Goal: Information Seeking & Learning: Learn about a topic

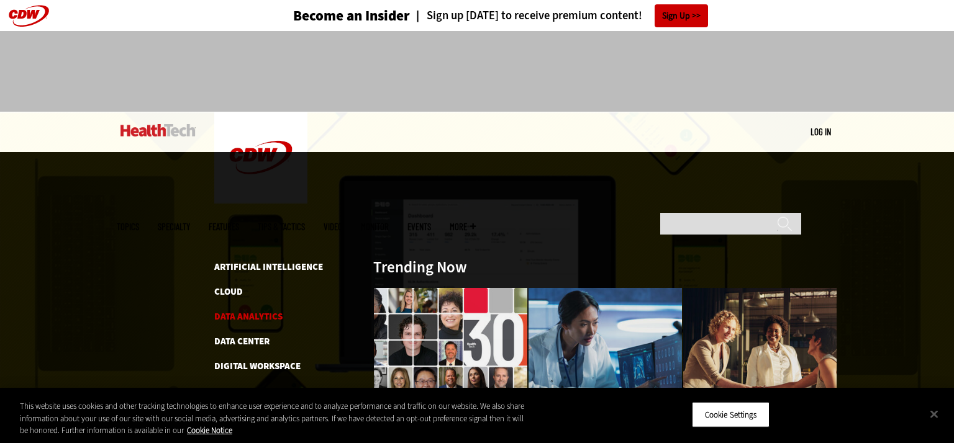
click at [253, 311] on link "Data Analytics" at bounding box center [248, 317] width 68 height 12
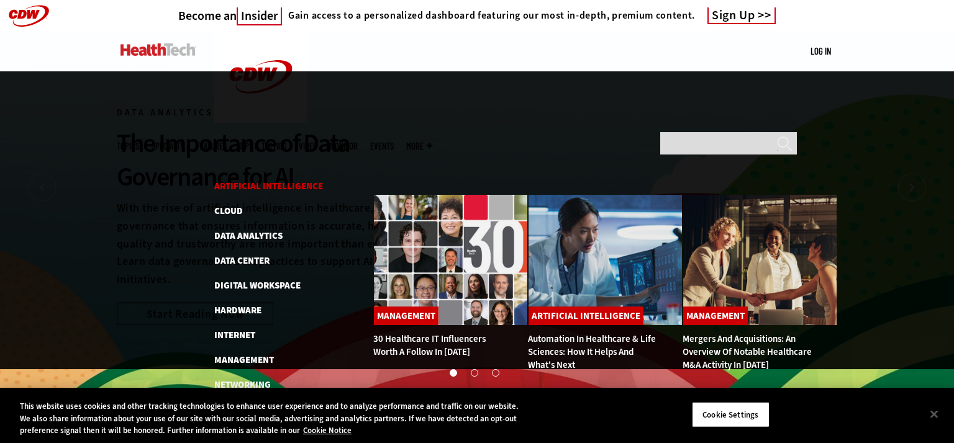
click at [244, 180] on link "Artificial Intelligence" at bounding box center [268, 186] width 109 height 12
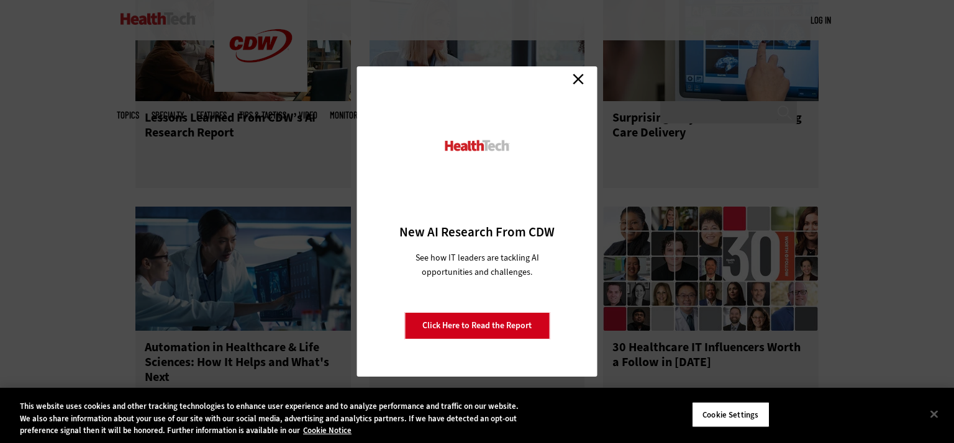
scroll to position [1584, 0]
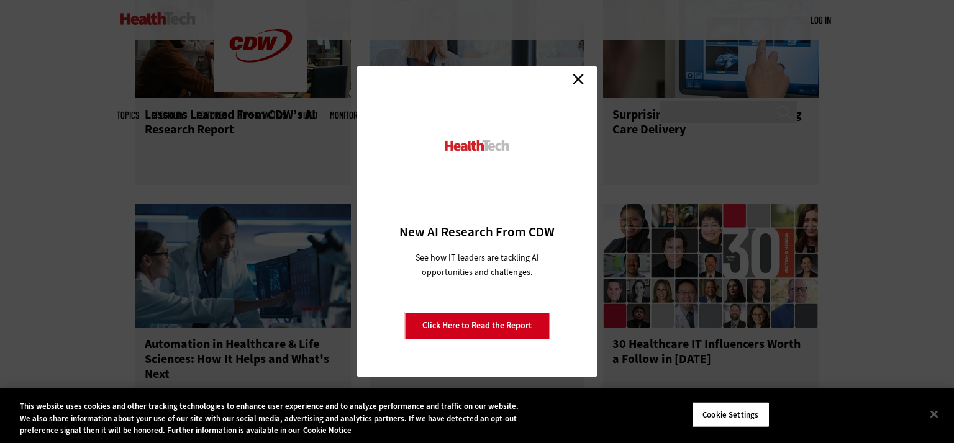
click at [575, 81] on link "Close" at bounding box center [578, 79] width 19 height 19
